Goal: Task Accomplishment & Management: Complete application form

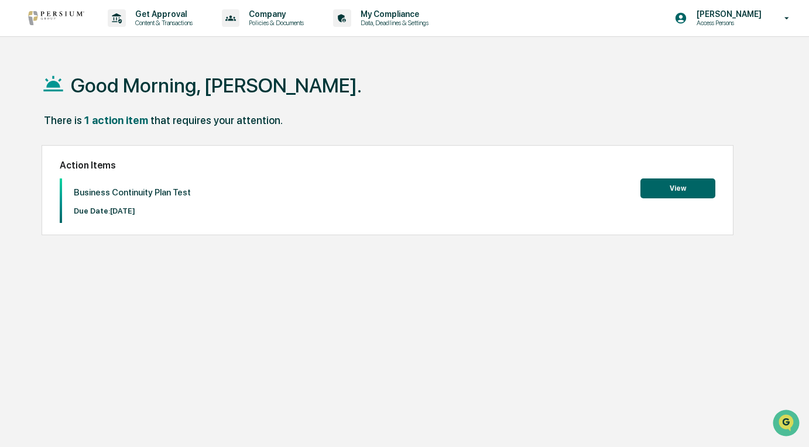
click at [693, 187] on button "View" at bounding box center [677, 189] width 75 height 20
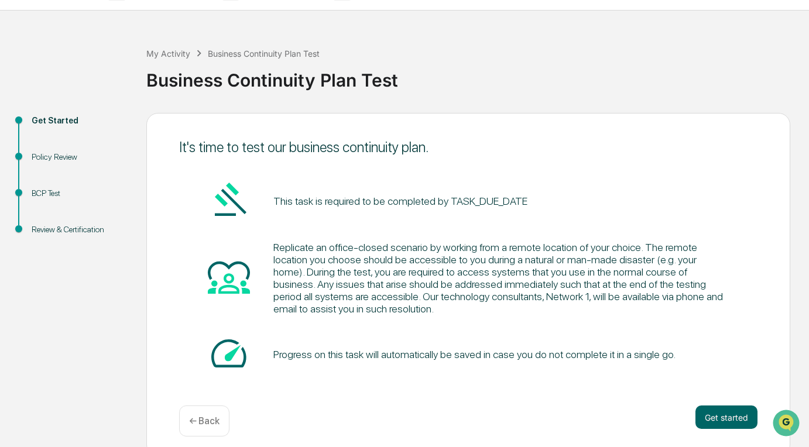
scroll to position [39, 0]
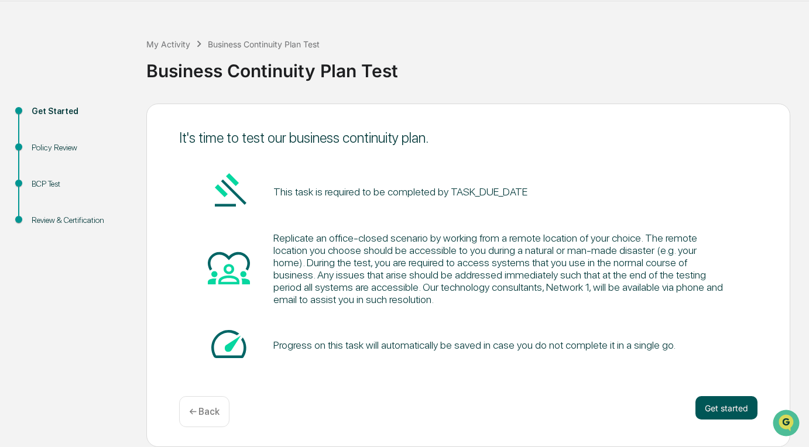
click at [726, 406] on button "Get started" at bounding box center [726, 407] width 62 height 23
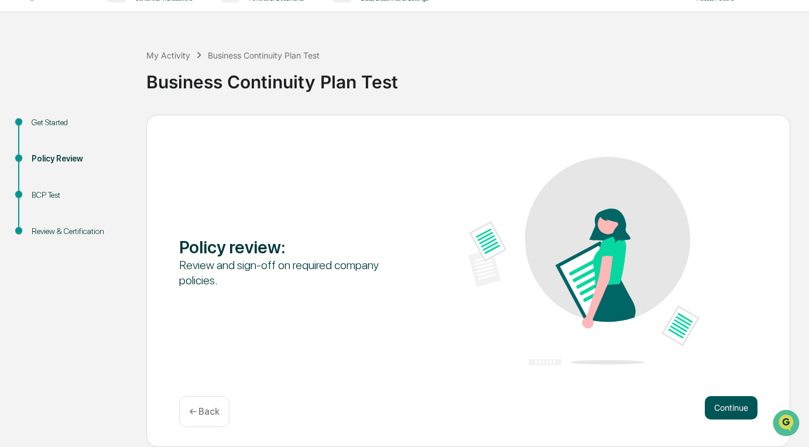
click at [744, 403] on button "Continue" at bounding box center [731, 407] width 53 height 23
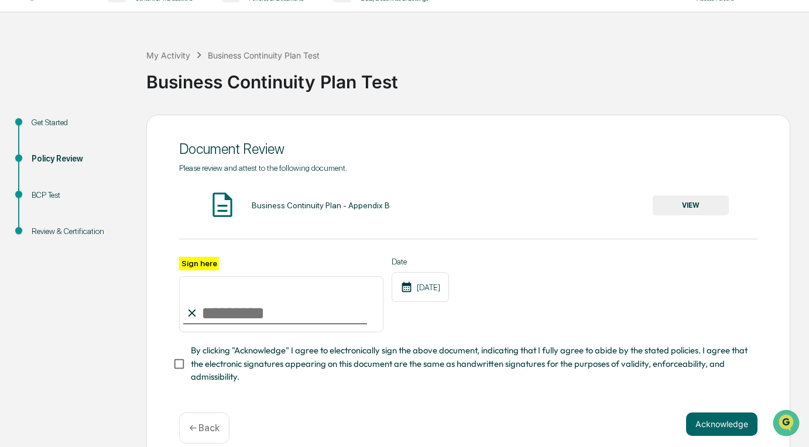
click at [684, 204] on button "VIEW" at bounding box center [691, 205] width 76 height 20
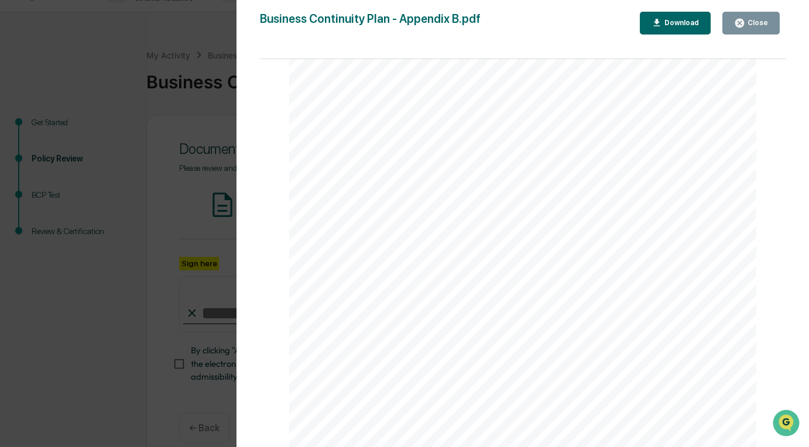
scroll to position [1531, 0]
click at [745, 28] on icon "button" at bounding box center [739, 23] width 11 height 11
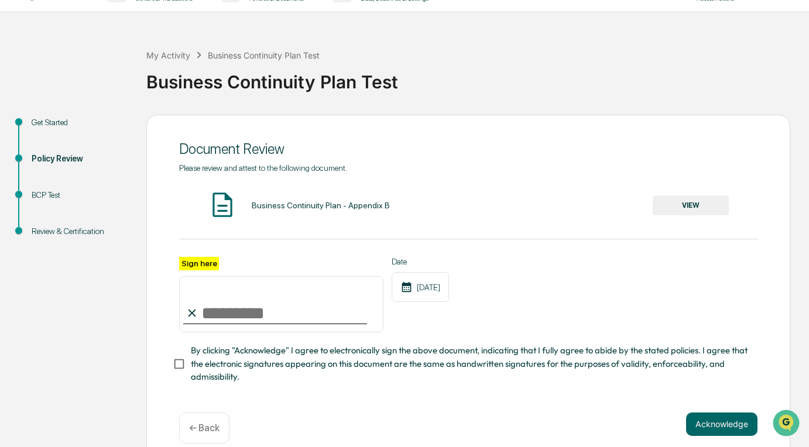
click at [331, 330] on input "Sign here" at bounding box center [281, 304] width 204 height 56
type input "**********"
click at [236, 356] on span "By clicking "Acknowledge" I agree to electronically sign the above document, in…" at bounding box center [469, 363] width 557 height 39
click at [710, 415] on div "**********" at bounding box center [468, 289] width 644 height 349
click at [713, 422] on button "Acknowledge" at bounding box center [721, 424] width 71 height 23
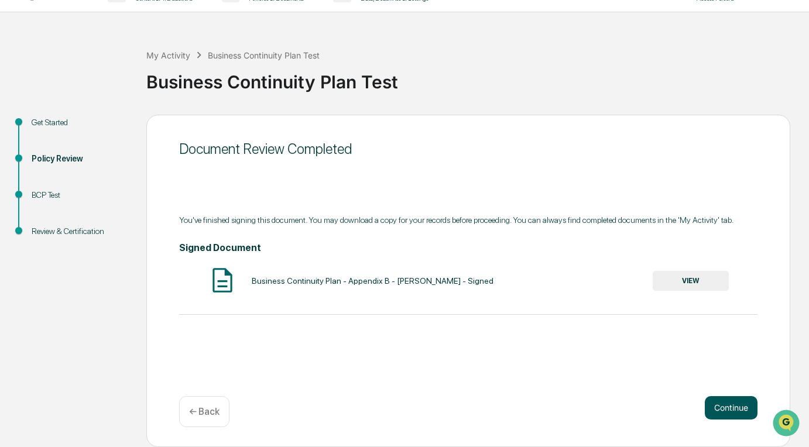
click at [737, 414] on button "Continue" at bounding box center [731, 407] width 53 height 23
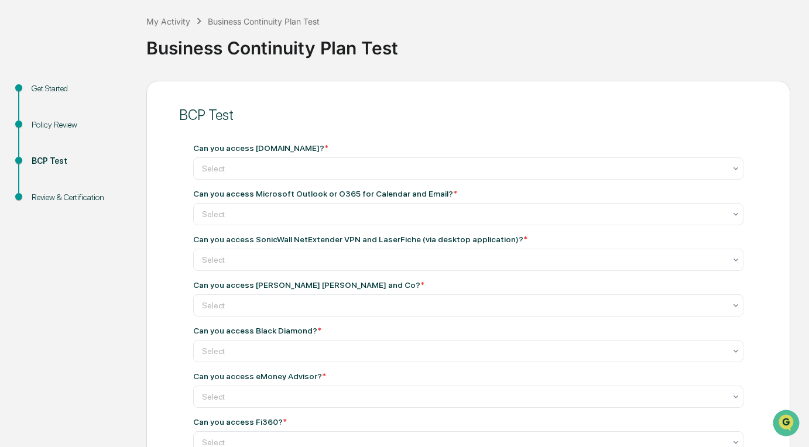
scroll to position [83, 0]
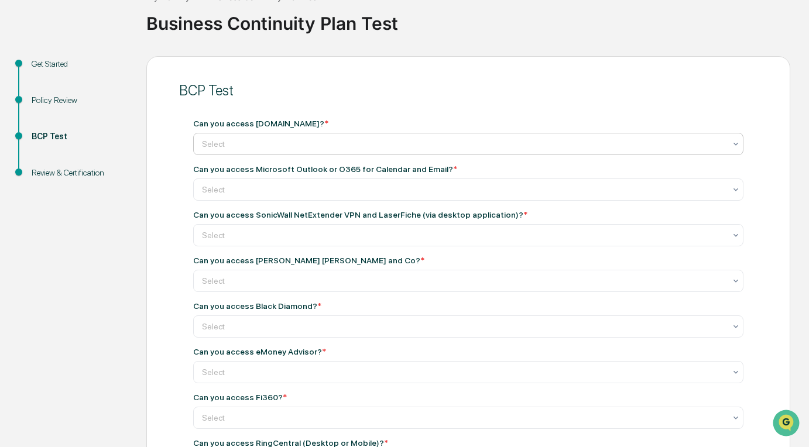
click at [513, 146] on div at bounding box center [463, 144] width 523 height 12
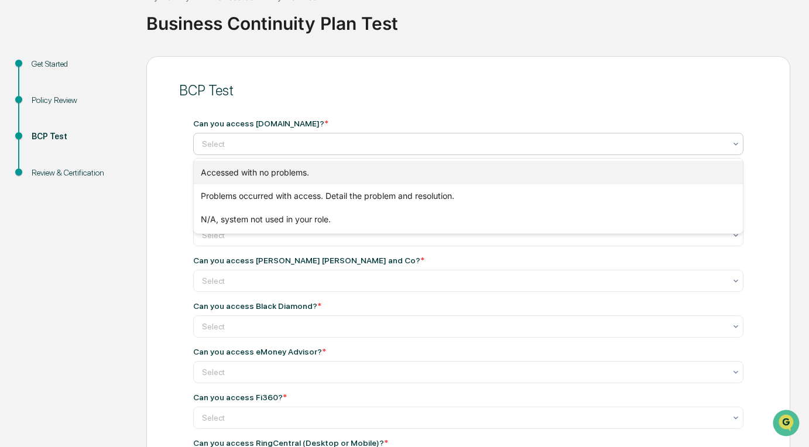
click at [487, 170] on div "Accessed with no problems." at bounding box center [469, 172] width 550 height 23
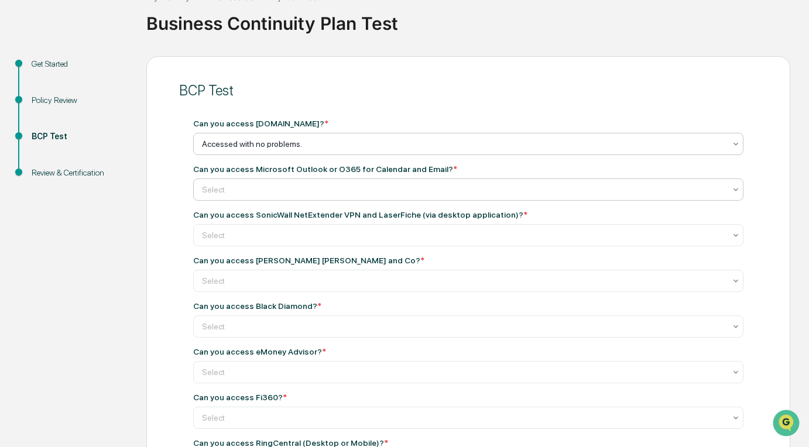
click at [478, 189] on div at bounding box center [463, 190] width 523 height 12
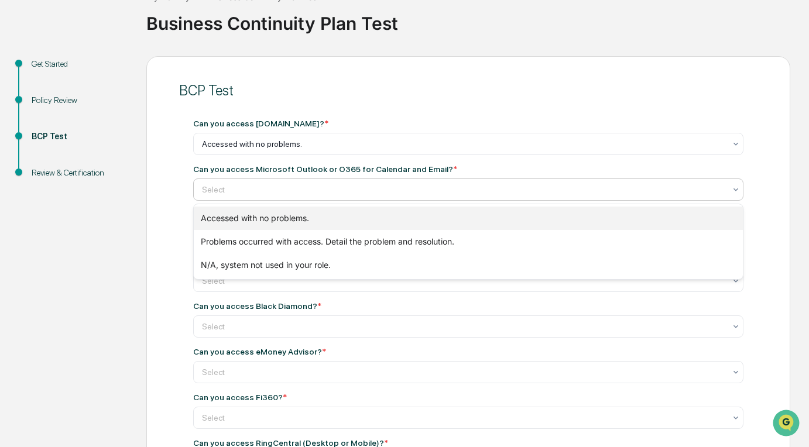
click at [458, 222] on div "Accessed with no problems." at bounding box center [469, 218] width 550 height 23
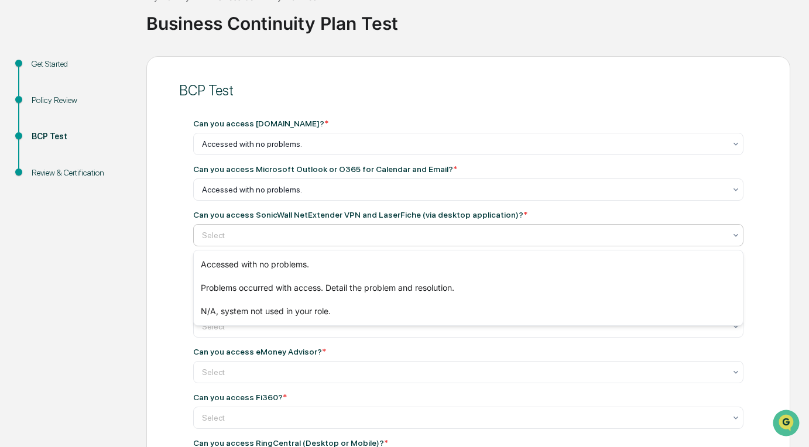
click at [455, 231] on div at bounding box center [463, 235] width 523 height 12
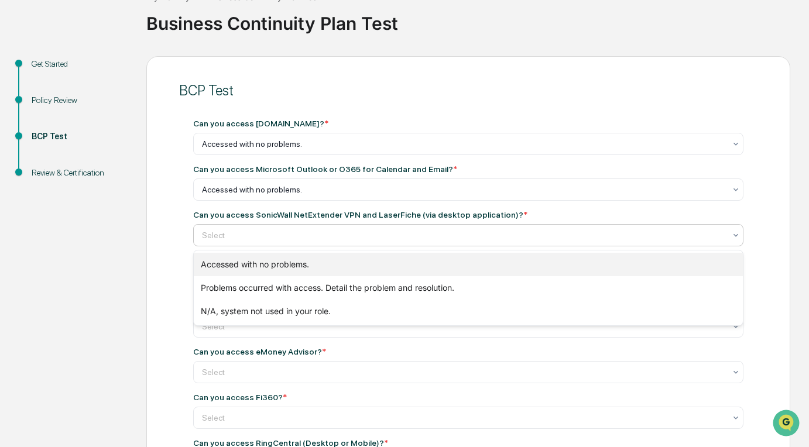
click at [446, 262] on div "Accessed with no problems." at bounding box center [469, 264] width 550 height 23
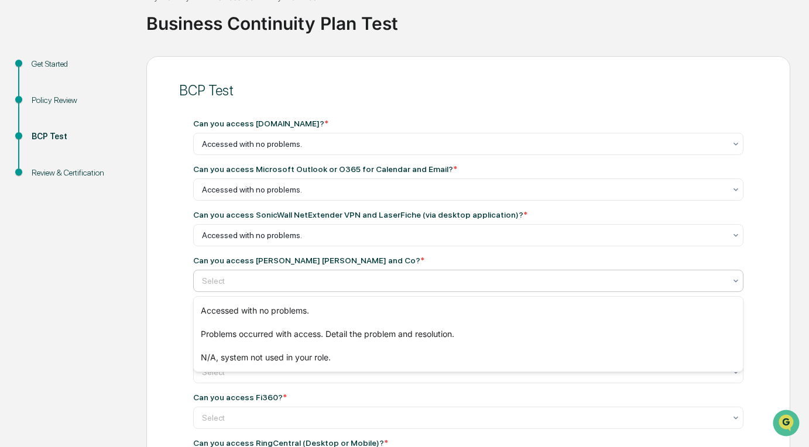
click at [441, 283] on div at bounding box center [463, 281] width 523 height 12
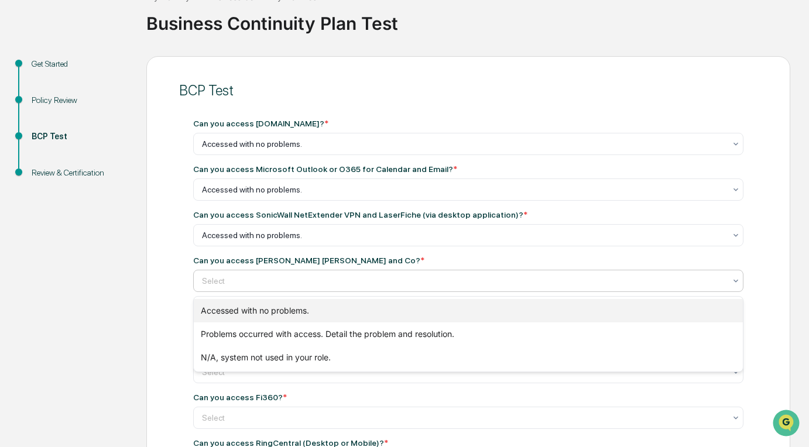
click at [437, 308] on div "Accessed with no problems." at bounding box center [469, 310] width 550 height 23
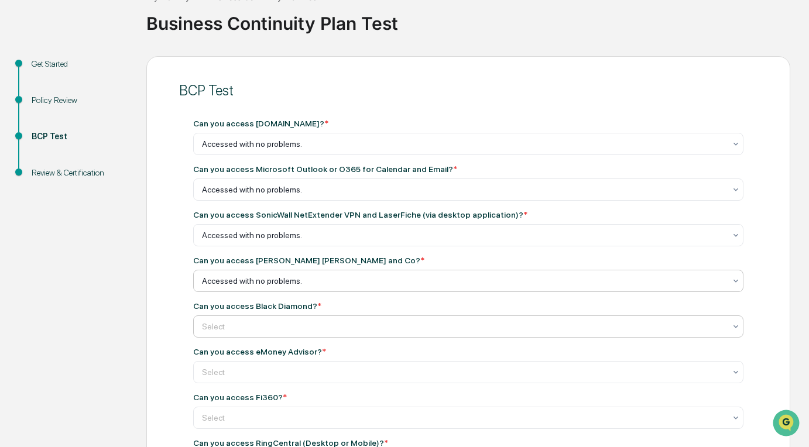
click at [432, 150] on div at bounding box center [463, 144] width 523 height 12
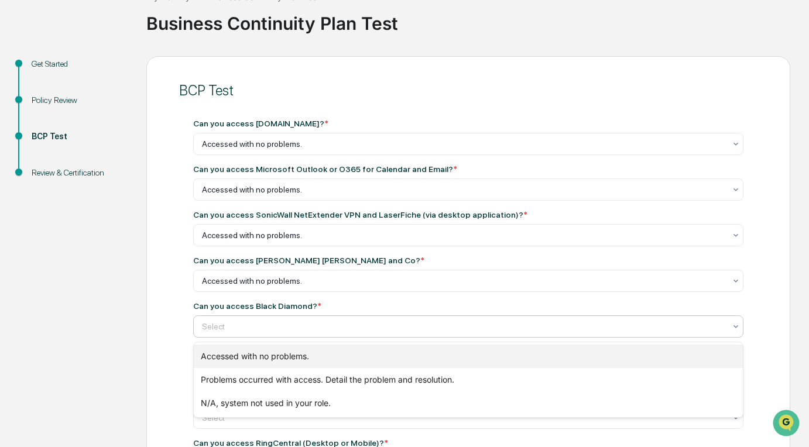
click at [426, 356] on div "Accessed with no problems." at bounding box center [469, 356] width 550 height 23
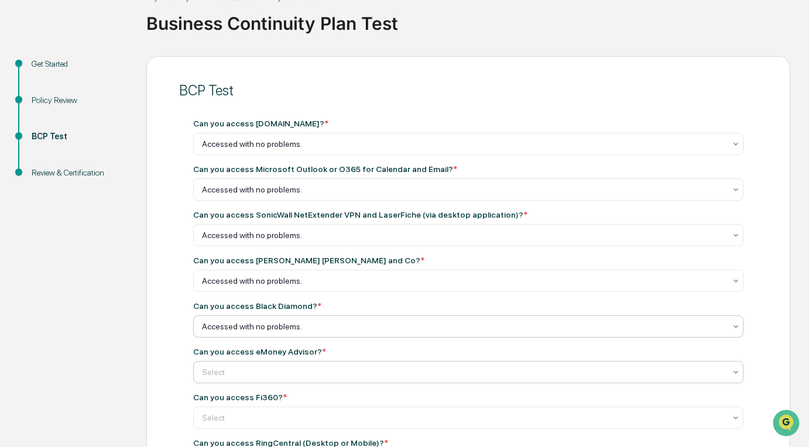
click at [424, 150] on div at bounding box center [463, 144] width 523 height 12
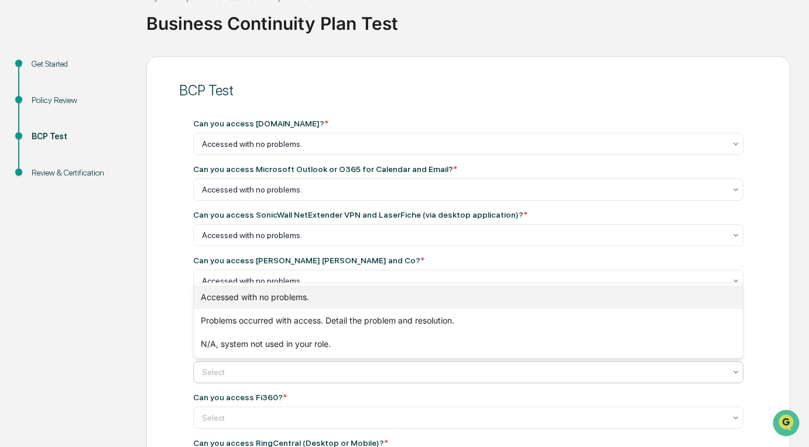
click at [402, 301] on div "Accessed with no problems." at bounding box center [469, 297] width 550 height 23
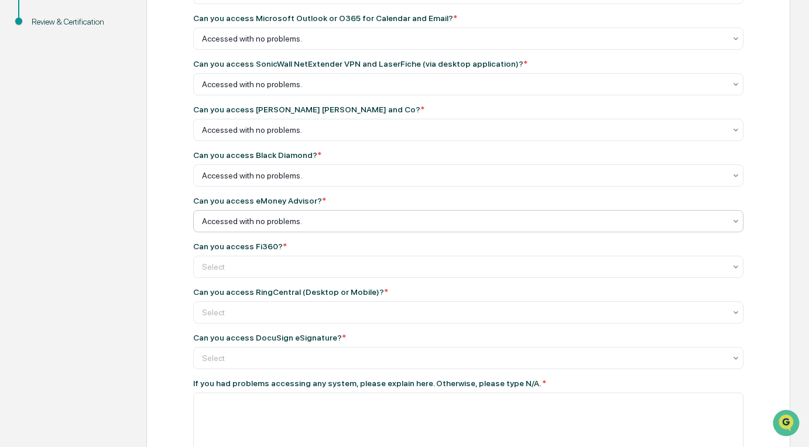
scroll to position [259, 0]
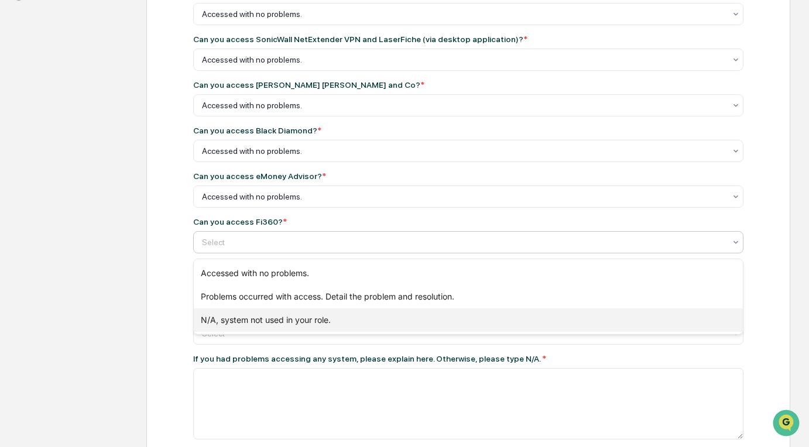
click at [378, 318] on div "N/A, system not used in your role." at bounding box center [469, 319] width 550 height 23
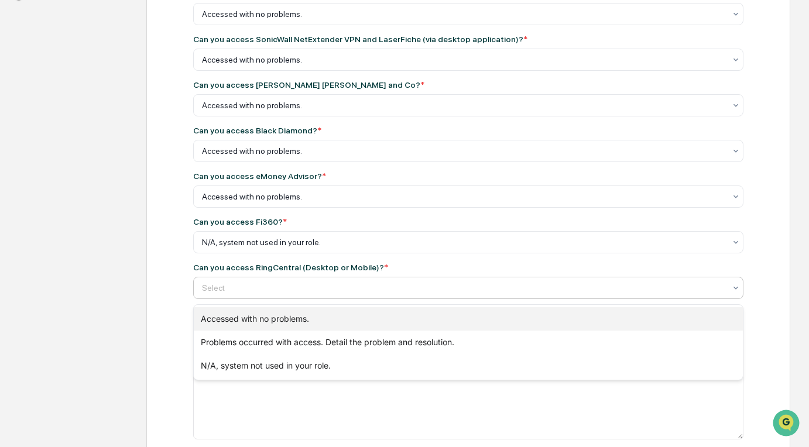
click at [372, 324] on div "Accessed with no problems." at bounding box center [469, 318] width 550 height 23
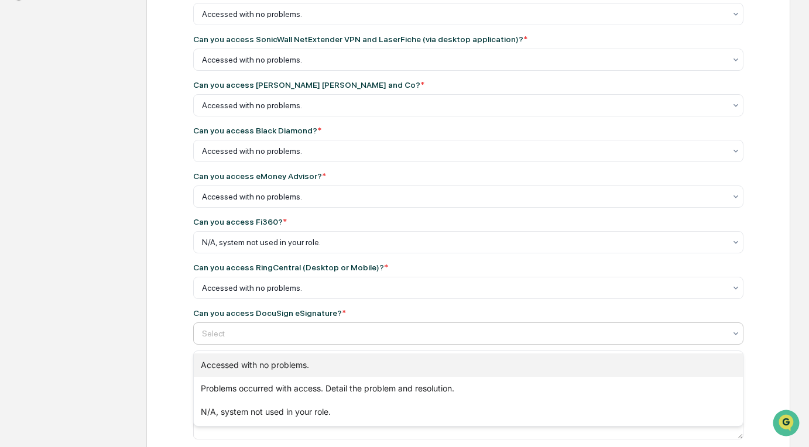
click at [370, 365] on div "Accessed with no problems." at bounding box center [469, 365] width 550 height 23
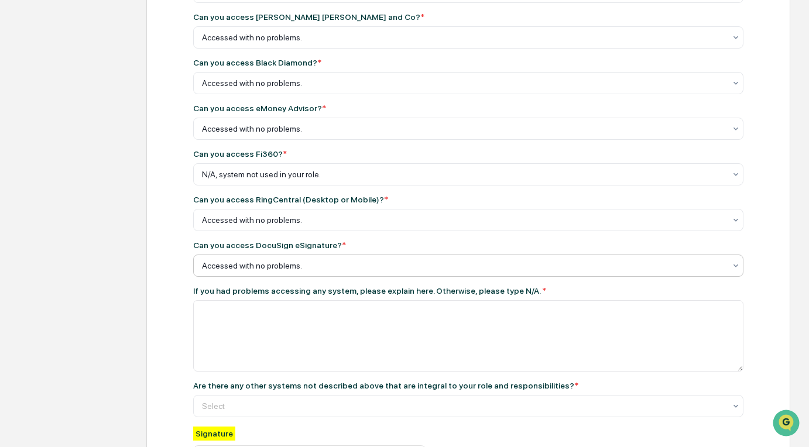
scroll to position [376, 0]
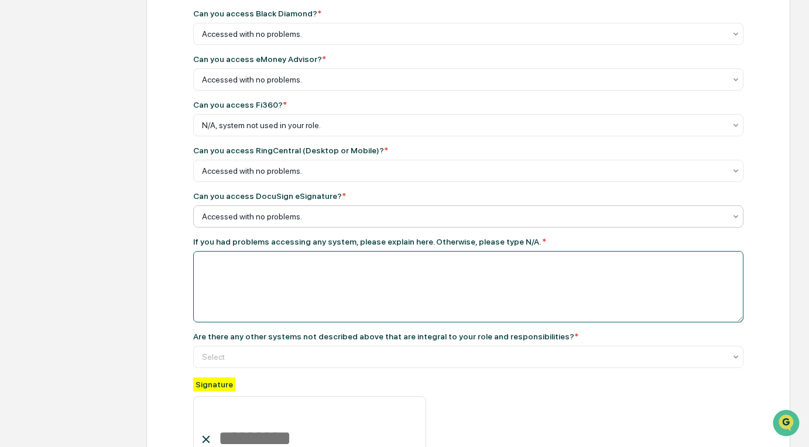
click at [390, 283] on textarea at bounding box center [468, 286] width 550 height 71
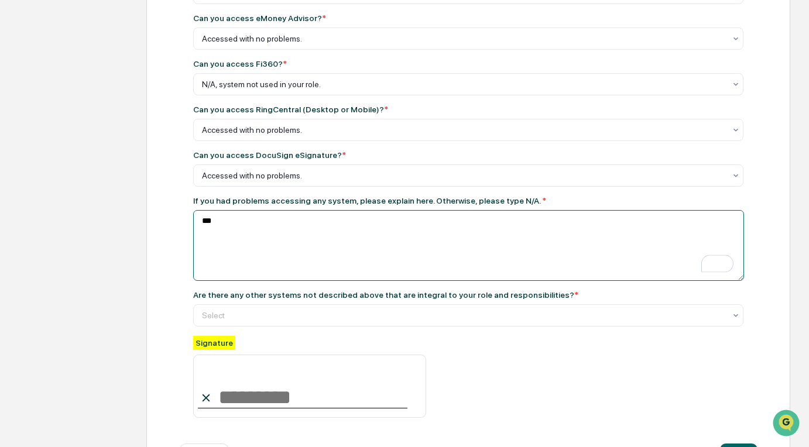
scroll to position [434, 0]
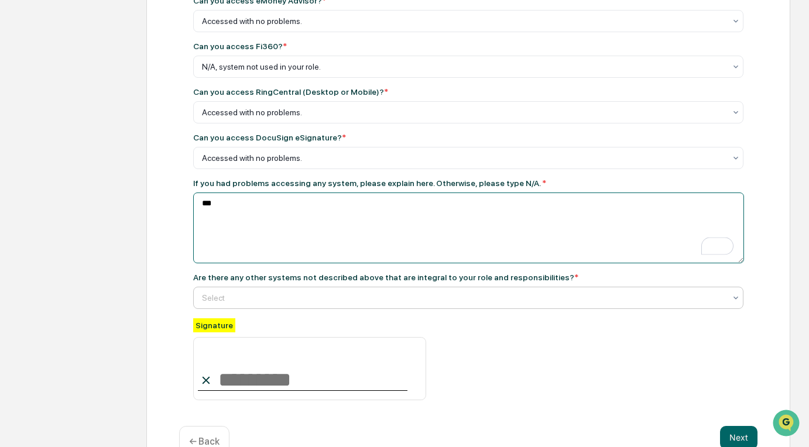
type textarea "***"
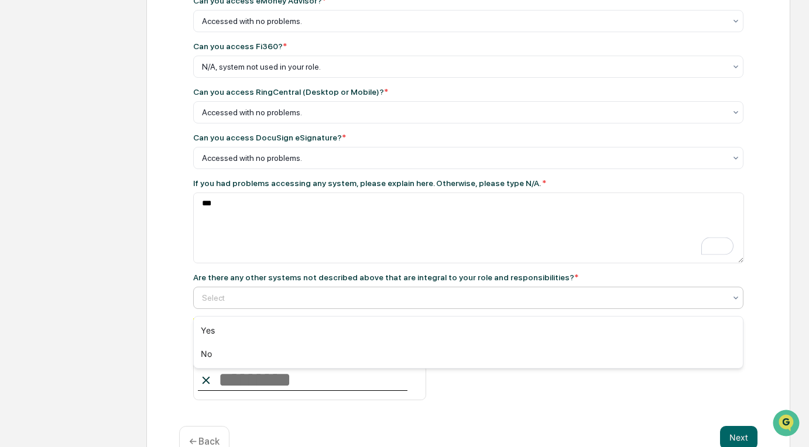
click at [393, 303] on div at bounding box center [463, 298] width 523 height 12
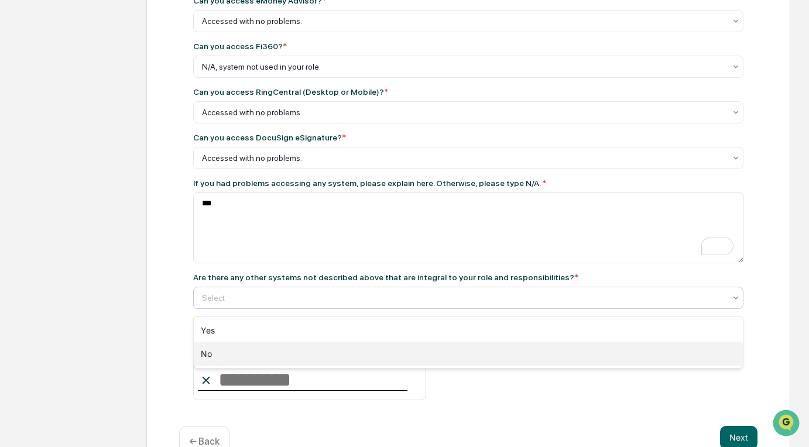
click at [352, 352] on div "No" at bounding box center [469, 353] width 550 height 23
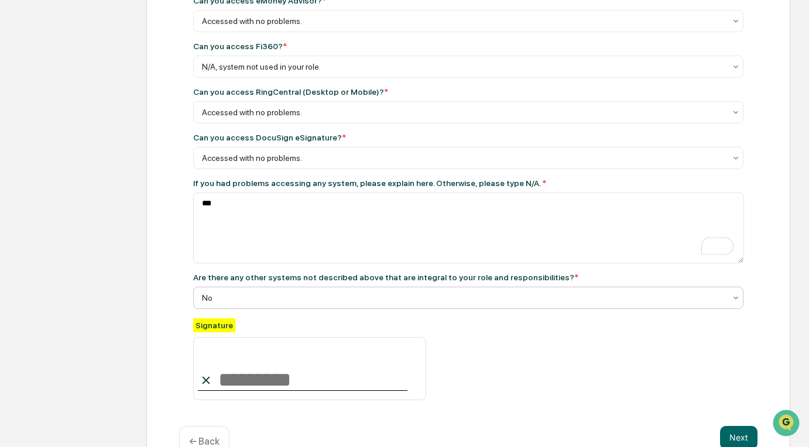
click at [281, 389] on input at bounding box center [309, 368] width 233 height 63
type input "**********"
click at [490, 374] on div "**********" at bounding box center [468, 359] width 550 height 82
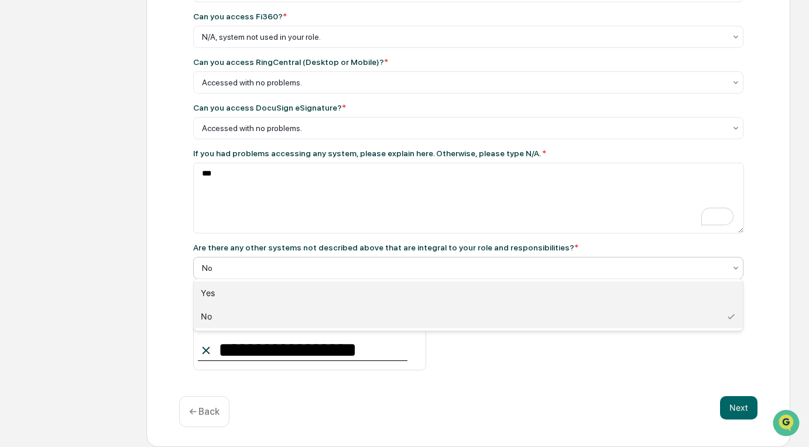
click at [603, 294] on div "Yes" at bounding box center [469, 293] width 550 height 23
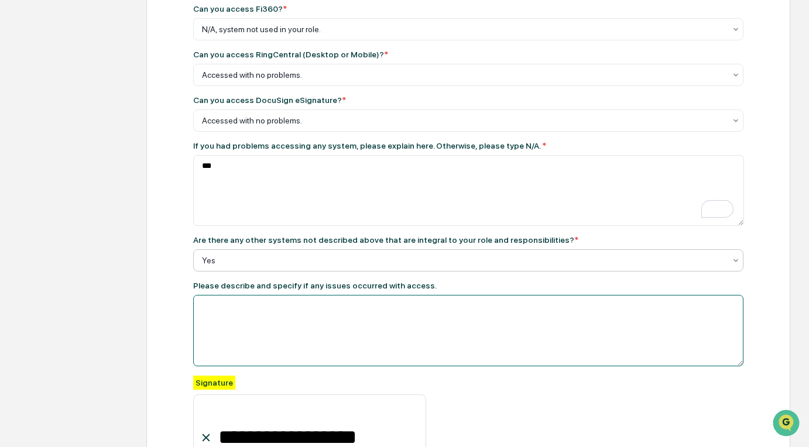
click at [515, 300] on textarea at bounding box center [468, 330] width 550 height 71
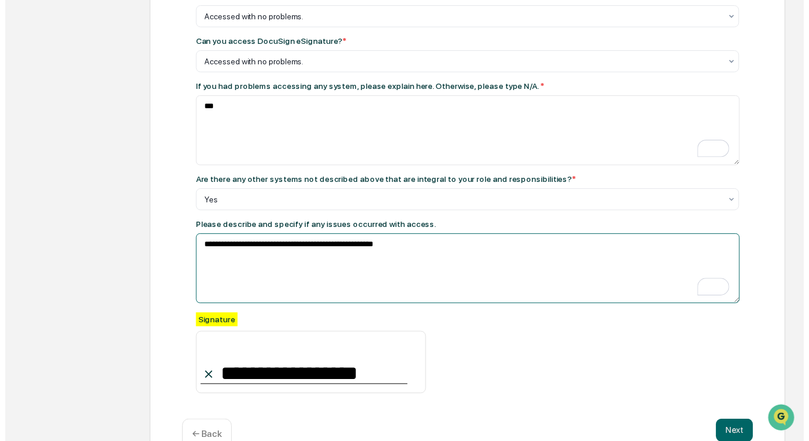
scroll to position [567, 0]
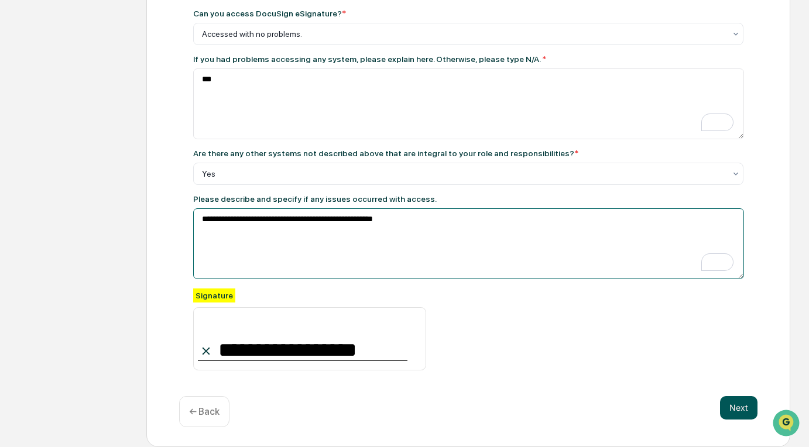
type textarea "**********"
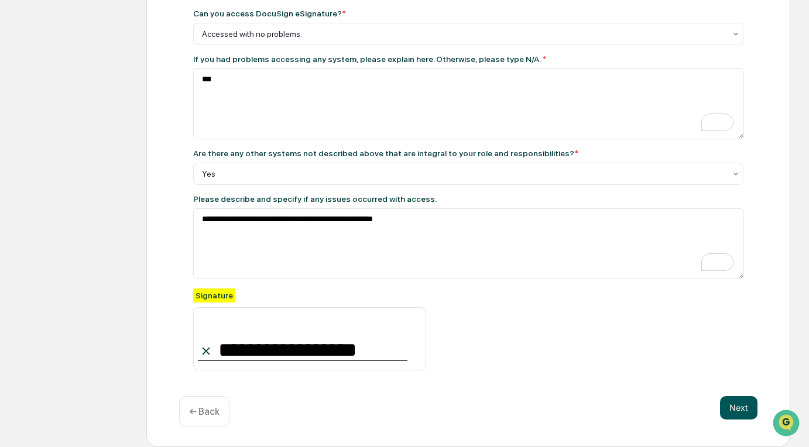
click at [744, 400] on button "Next" at bounding box center [738, 407] width 37 height 23
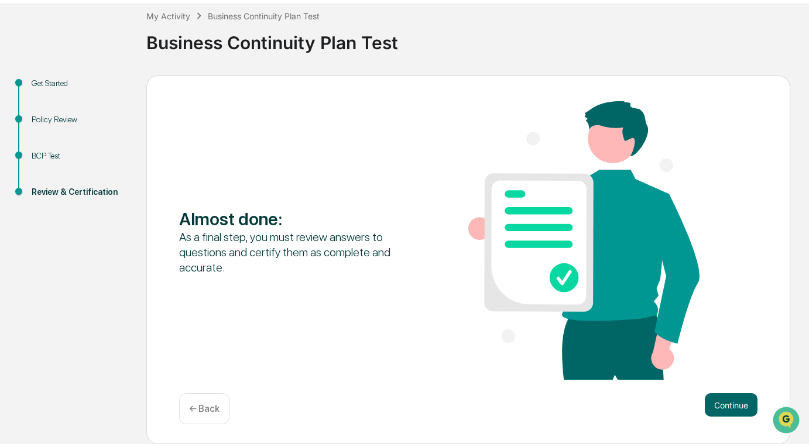
scroll to position [61, 0]
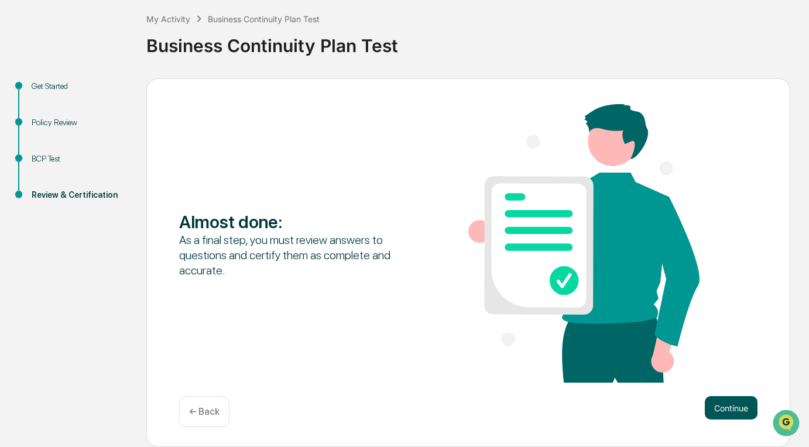
click at [735, 404] on button "Continue" at bounding box center [731, 407] width 53 height 23
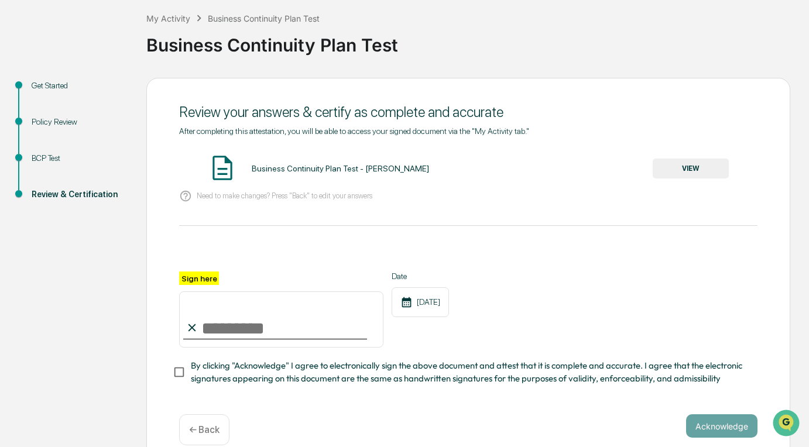
click at [705, 168] on button "VIEW" at bounding box center [691, 169] width 76 height 20
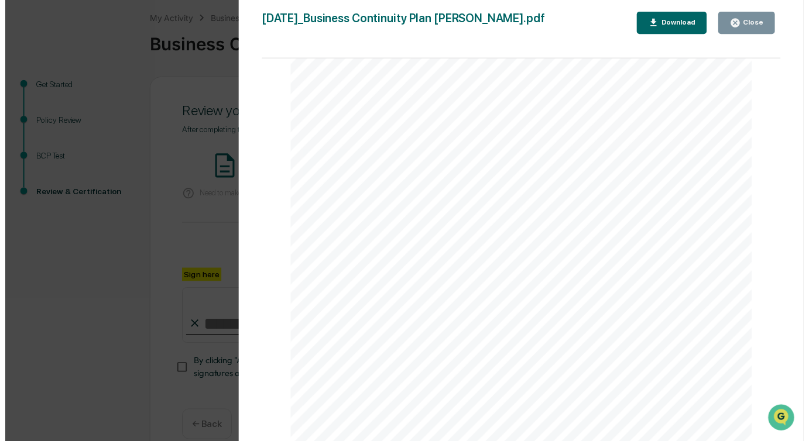
scroll to position [819, 0]
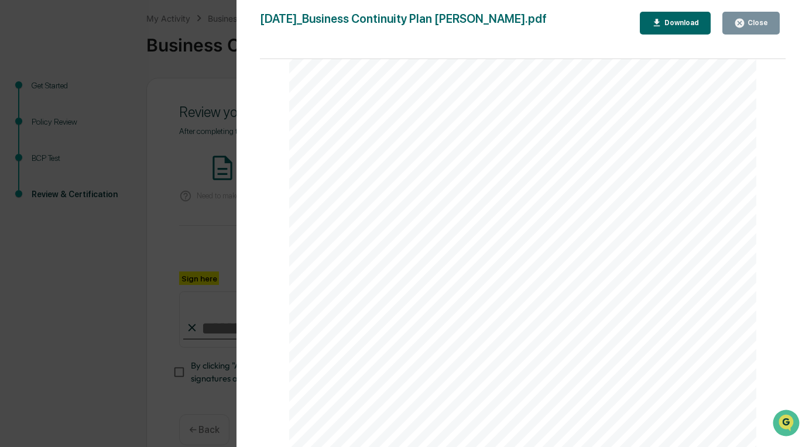
click at [763, 23] on div "Close" at bounding box center [756, 23] width 23 height 8
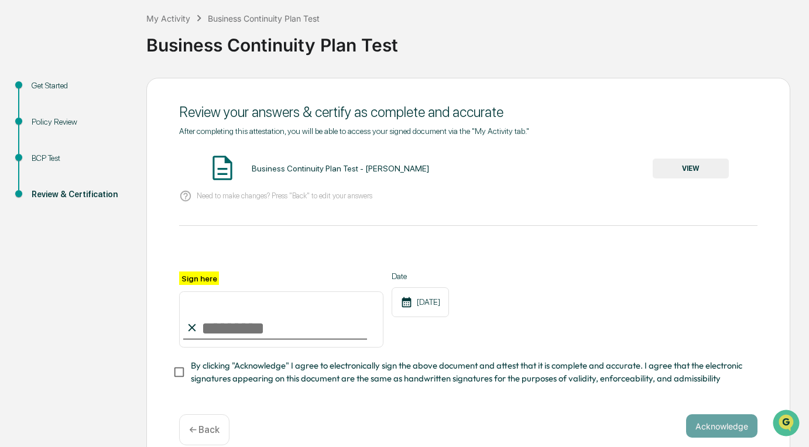
click at [266, 319] on input "Sign here" at bounding box center [281, 319] width 204 height 56
type input "**********"
click at [744, 435] on button "Acknowledge" at bounding box center [721, 425] width 71 height 23
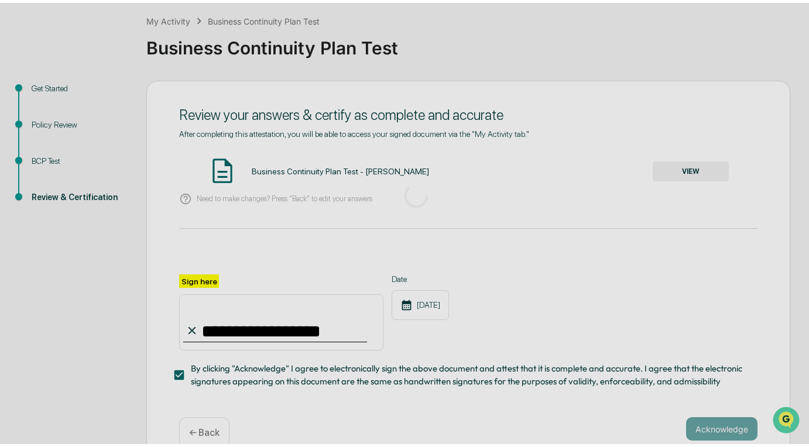
scroll to position [25, 0]
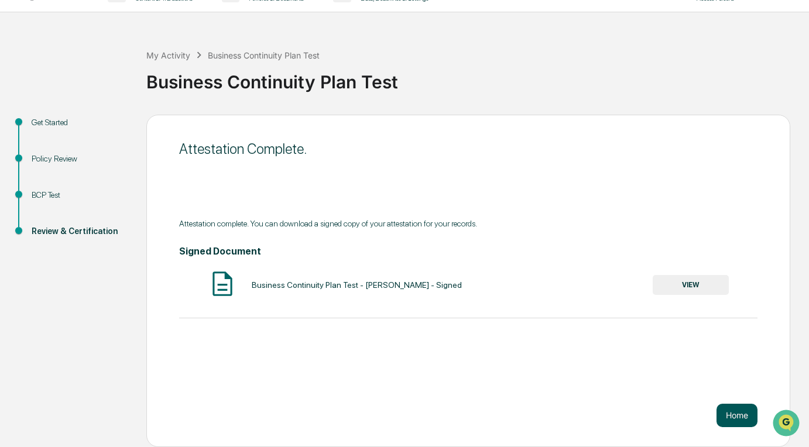
click at [733, 414] on button "Home" at bounding box center [736, 415] width 41 height 23
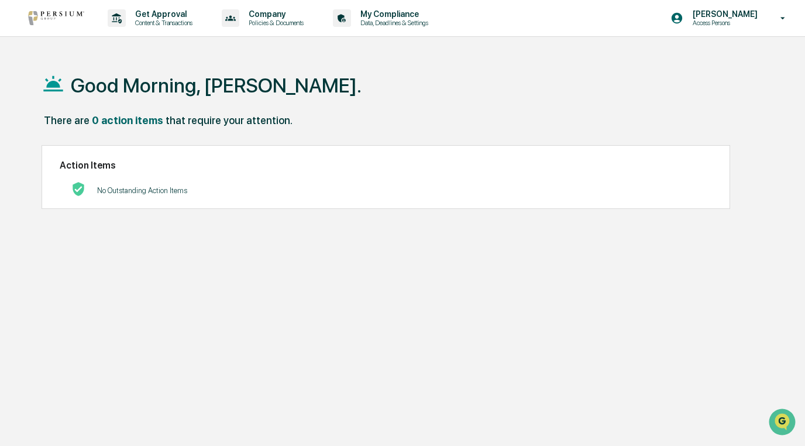
click at [728, 22] on p "Access Persons" at bounding box center [724, 23] width 80 height 8
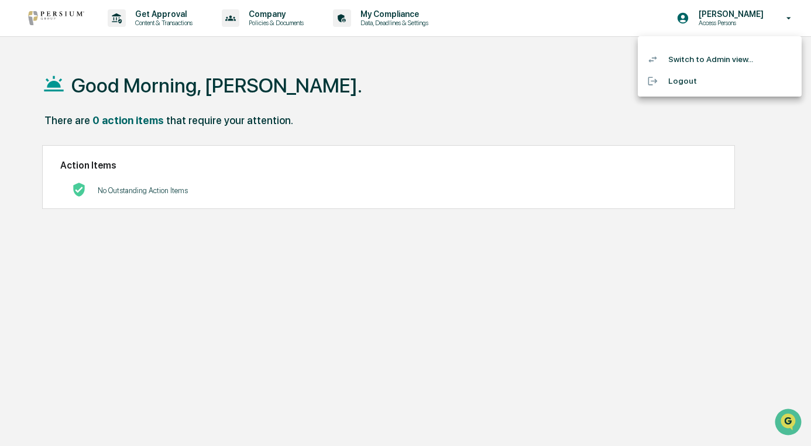
click at [710, 63] on li "Switch to Admin view..." at bounding box center [720, 60] width 164 height 22
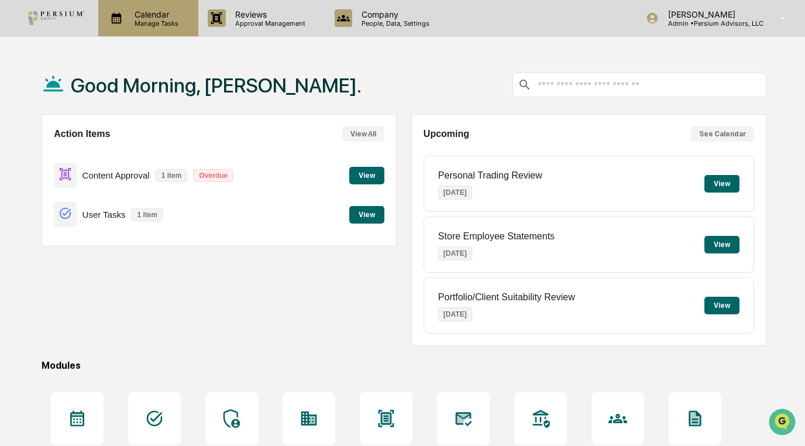
click at [103, 23] on div "Calendar Manage Tasks" at bounding box center [147, 18] width 88 height 18
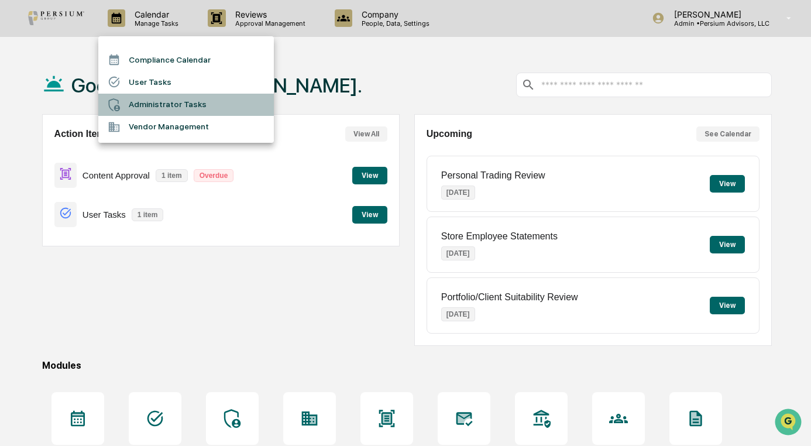
click at [160, 104] on li "Administrator Tasks" at bounding box center [186, 105] width 176 height 22
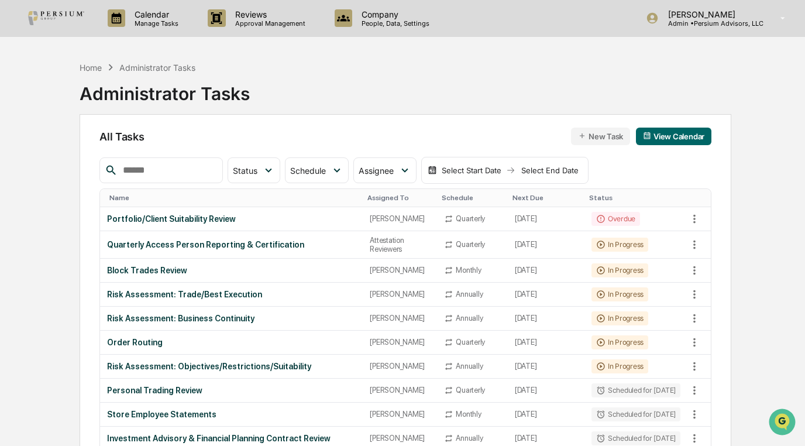
click at [218, 170] on input "text" at bounding box center [168, 170] width 100 height 15
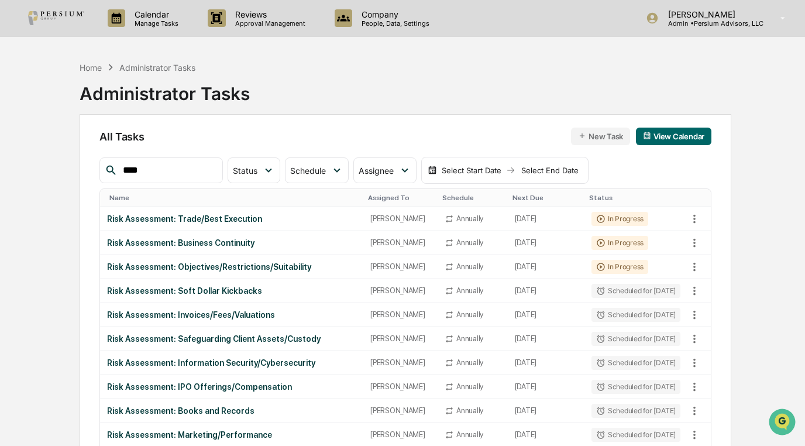
type input "****"
click at [195, 217] on div "Risk Assessment: Trade/Best Execution" at bounding box center [231, 218] width 249 height 9
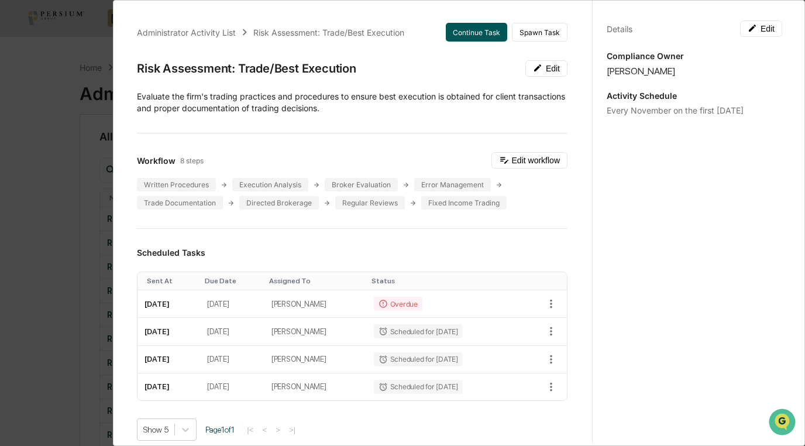
click at [486, 38] on button "Continue Task" at bounding box center [476, 32] width 61 height 19
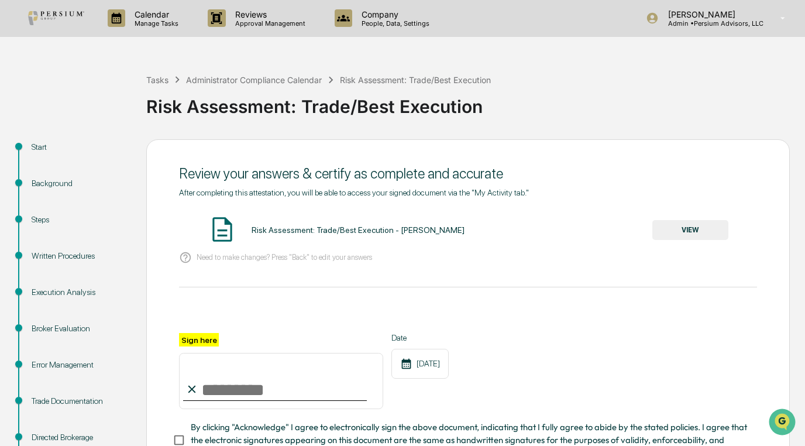
click at [698, 231] on button "VIEW" at bounding box center [691, 230] width 76 height 20
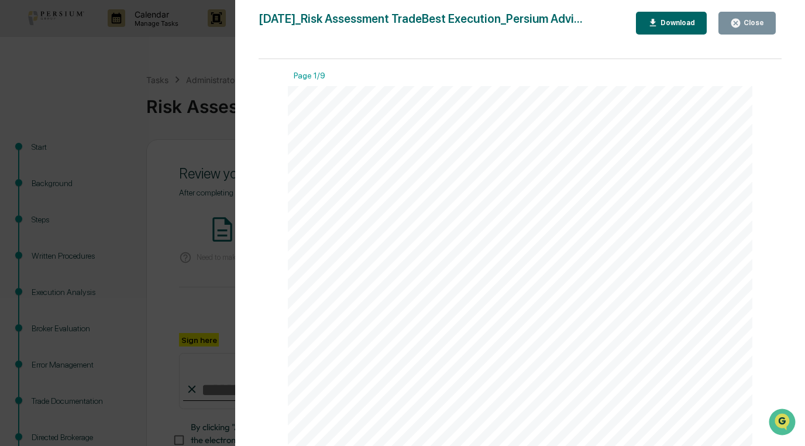
click at [737, 20] on icon "button" at bounding box center [736, 23] width 9 height 9
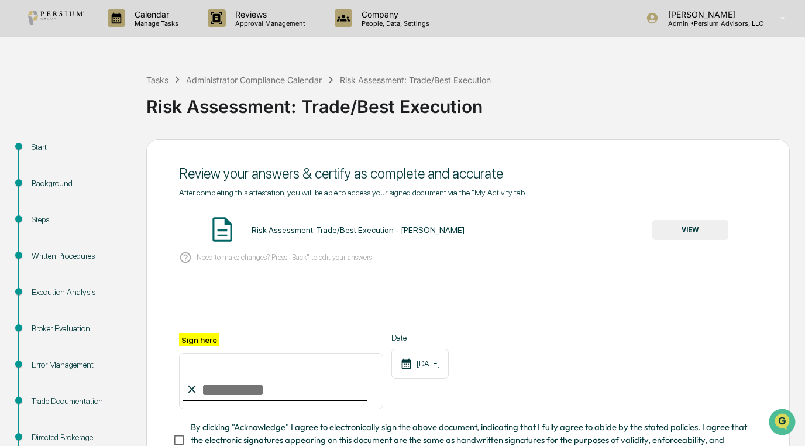
click at [242, 392] on input "Sign here" at bounding box center [281, 381] width 204 height 56
type input "**********"
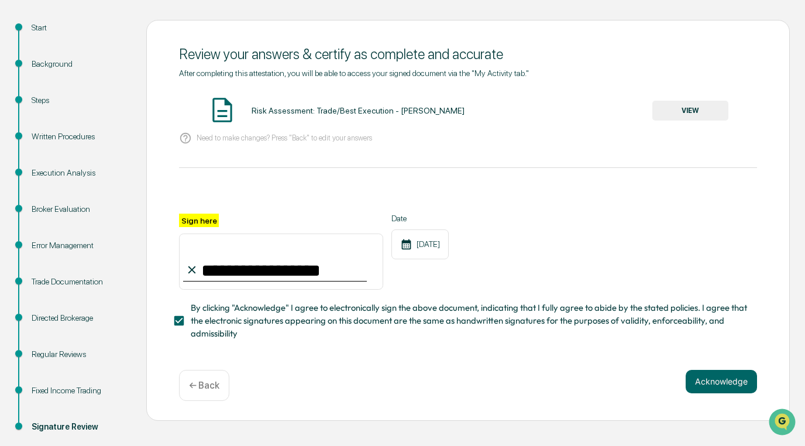
scroll to position [142, 0]
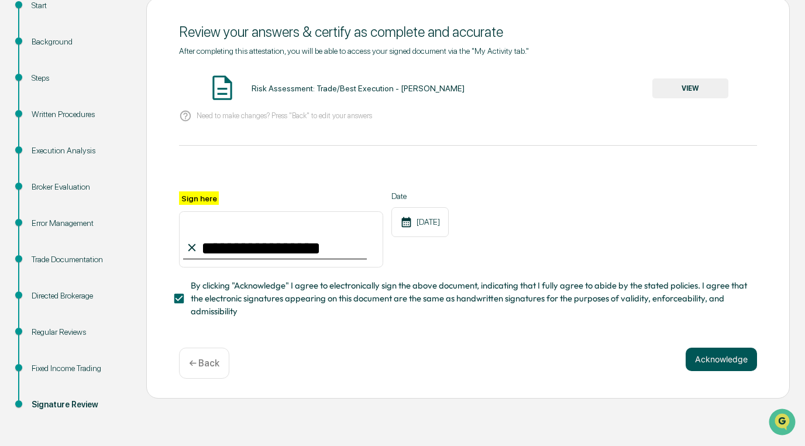
click at [717, 353] on button "Acknowledge" at bounding box center [721, 359] width 71 height 23
